Goal: Check status: Check status

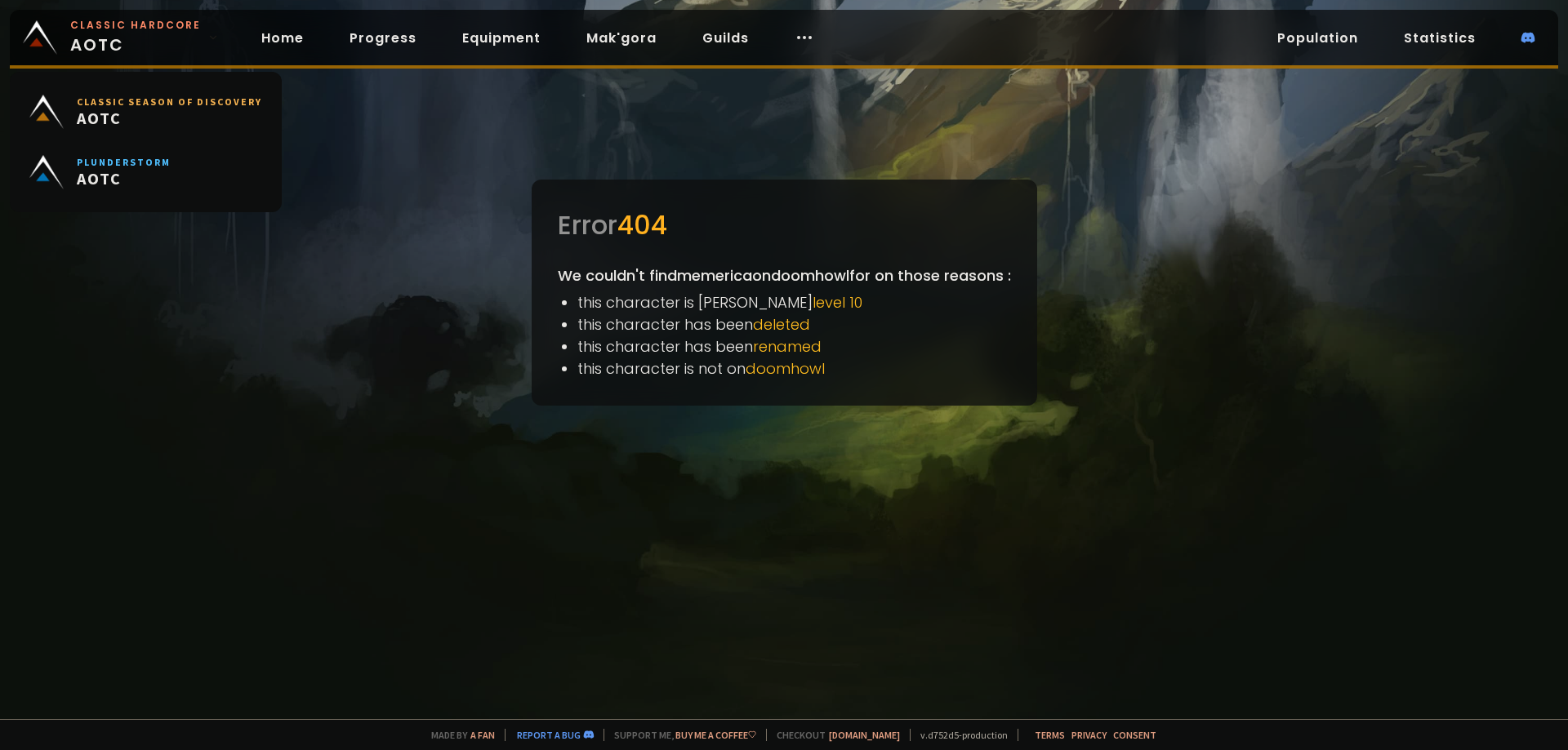
click at [141, 34] on span "Classic Hardcore AOTC" at bounding box center [136, 37] width 131 height 39
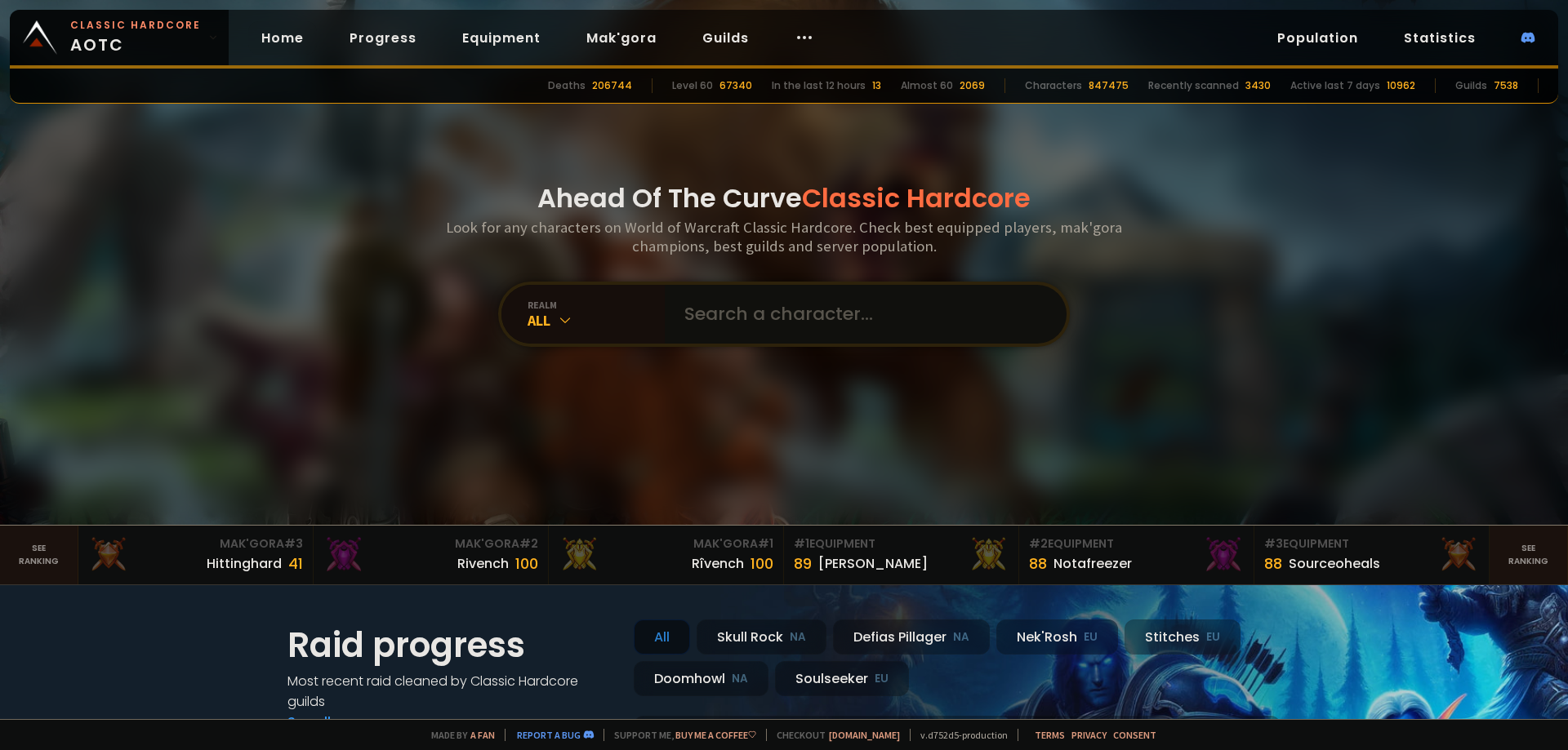
click at [743, 311] on input "text" at bounding box center [861, 314] width 373 height 59
type input "memerica"
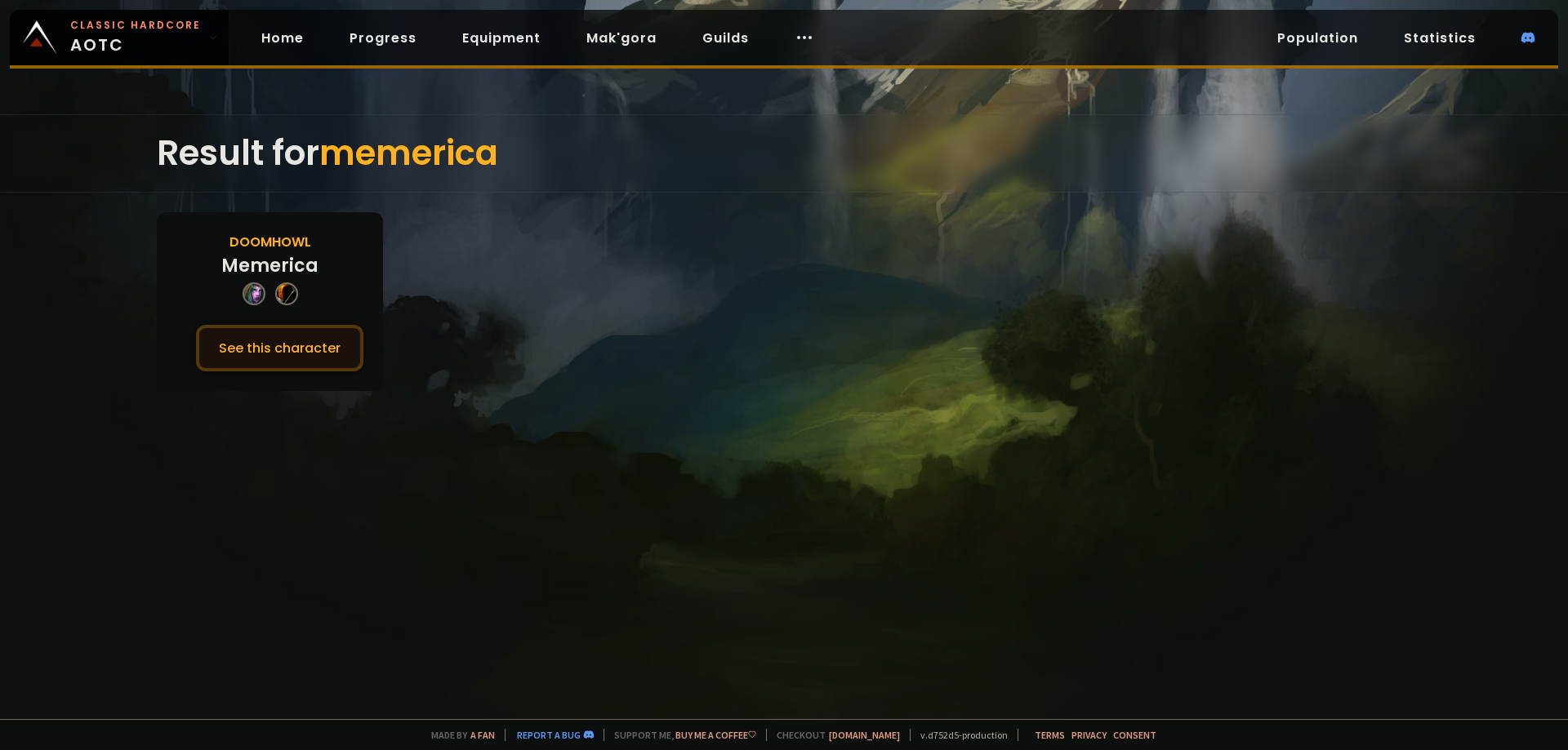
click at [303, 352] on button "See this character" at bounding box center [279, 348] width 167 height 47
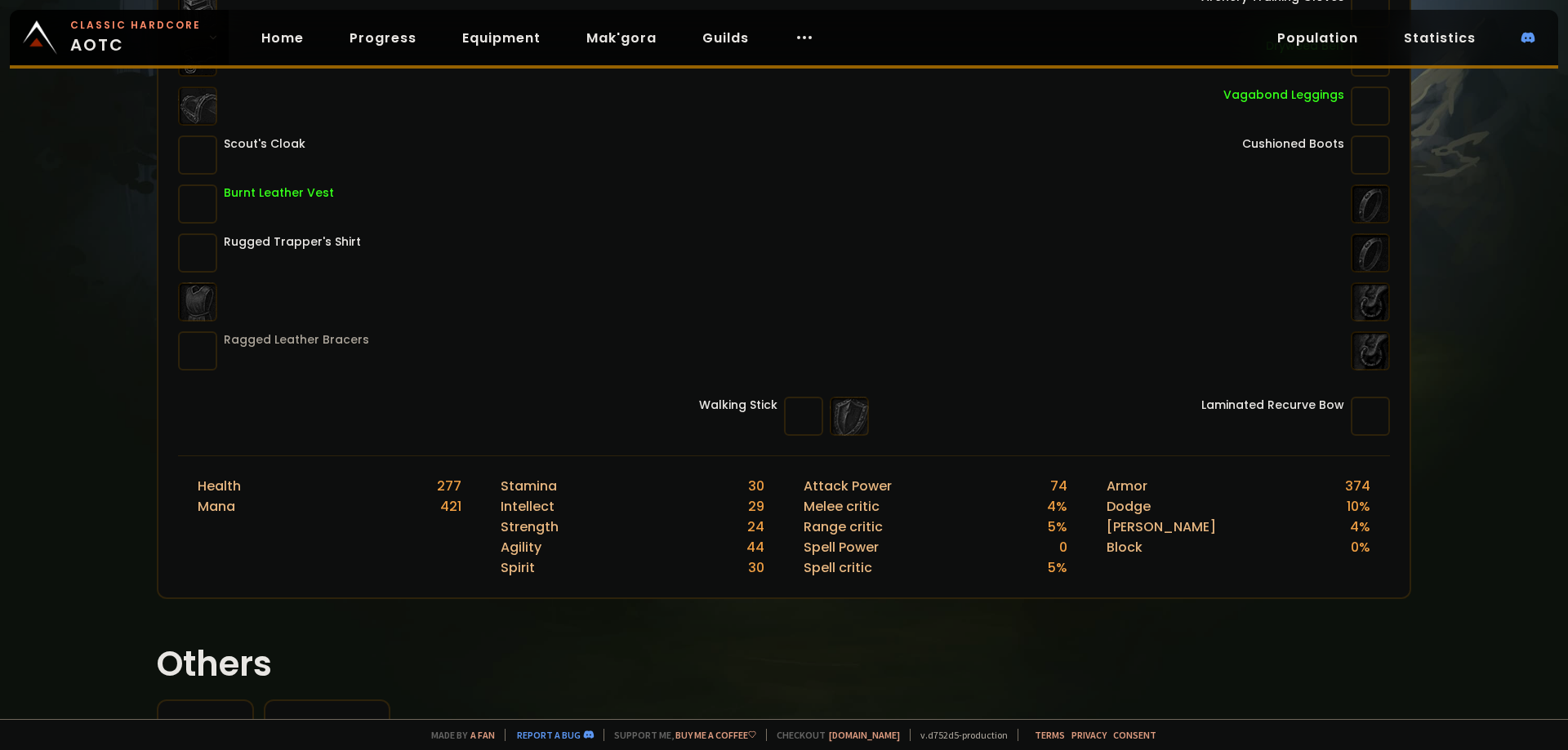
scroll to position [327, 0]
